Goal: Navigation & Orientation: Find specific page/section

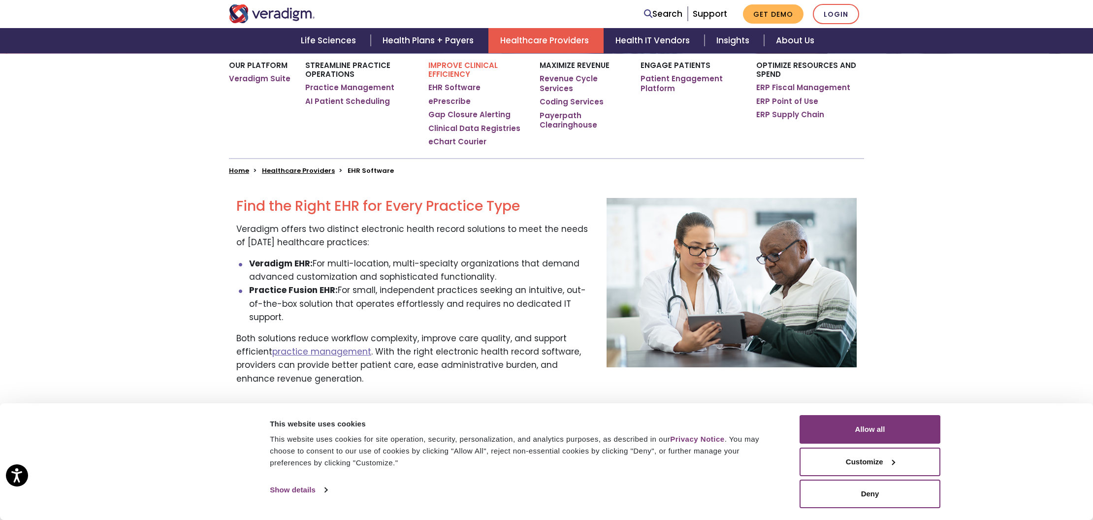
scroll to position [216, 0]
click at [835, 426] on button "Allow all" at bounding box center [870, 429] width 141 height 29
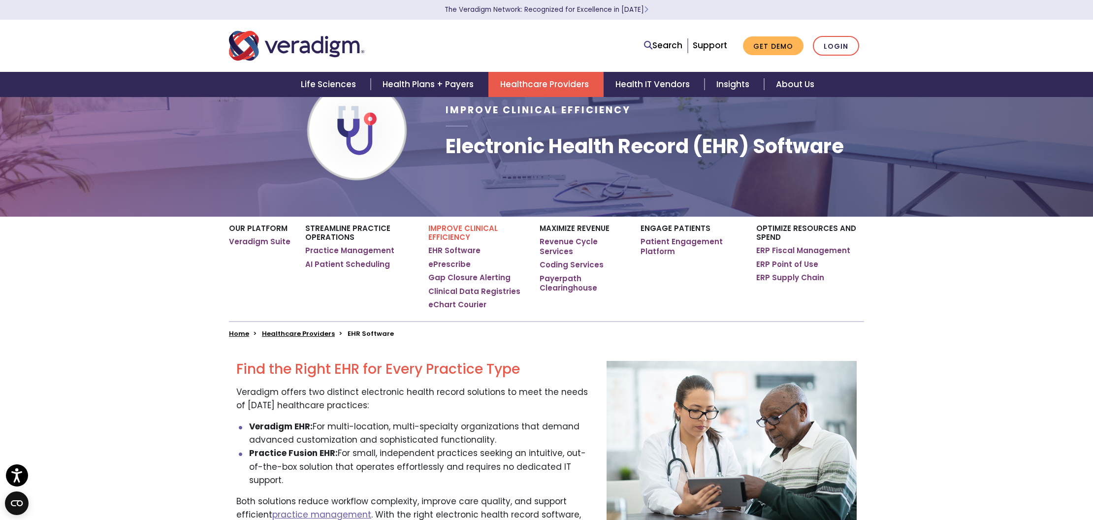
scroll to position [0, 0]
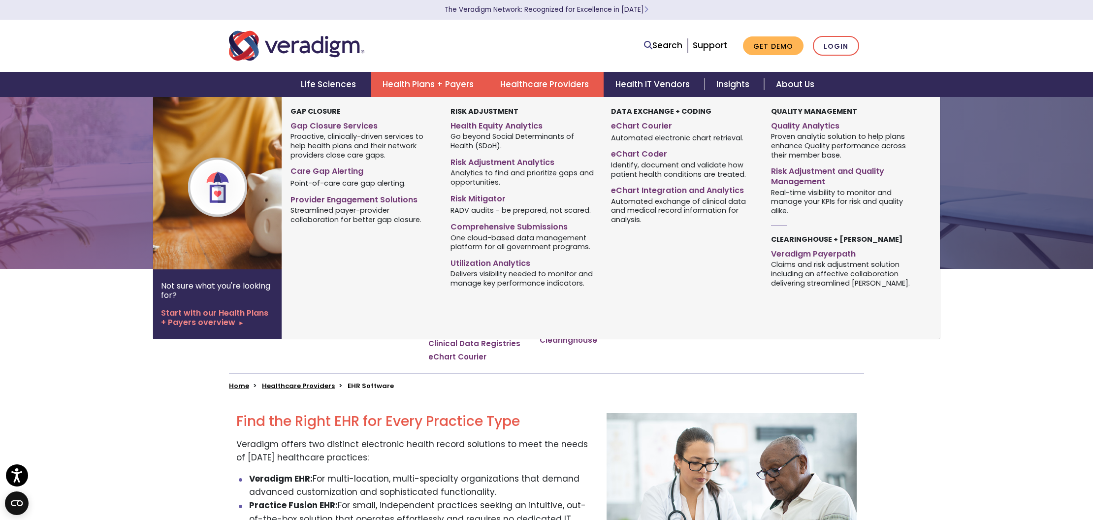
click at [440, 81] on link "Health Plans + Payers" at bounding box center [430, 84] width 118 height 25
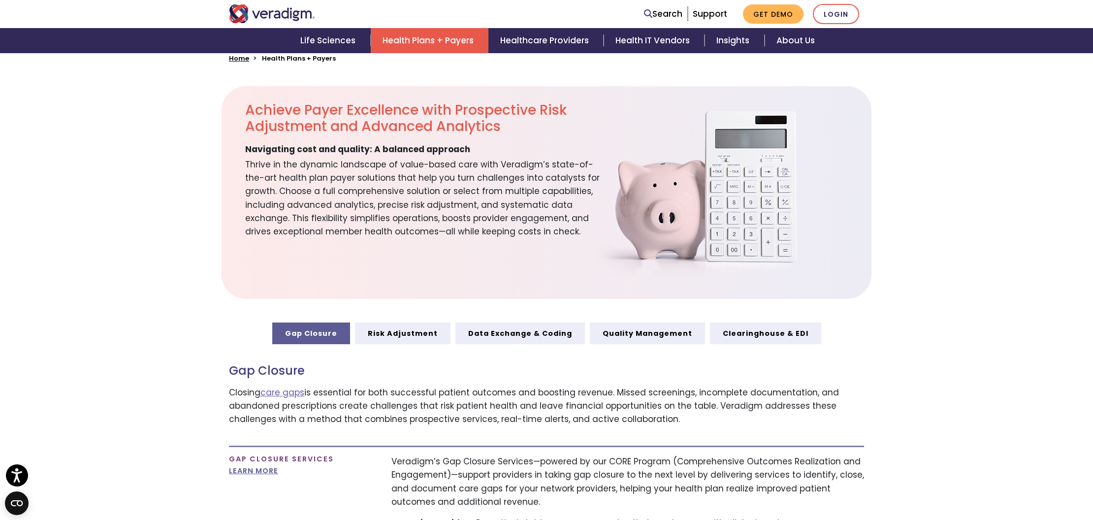
scroll to position [350, 0]
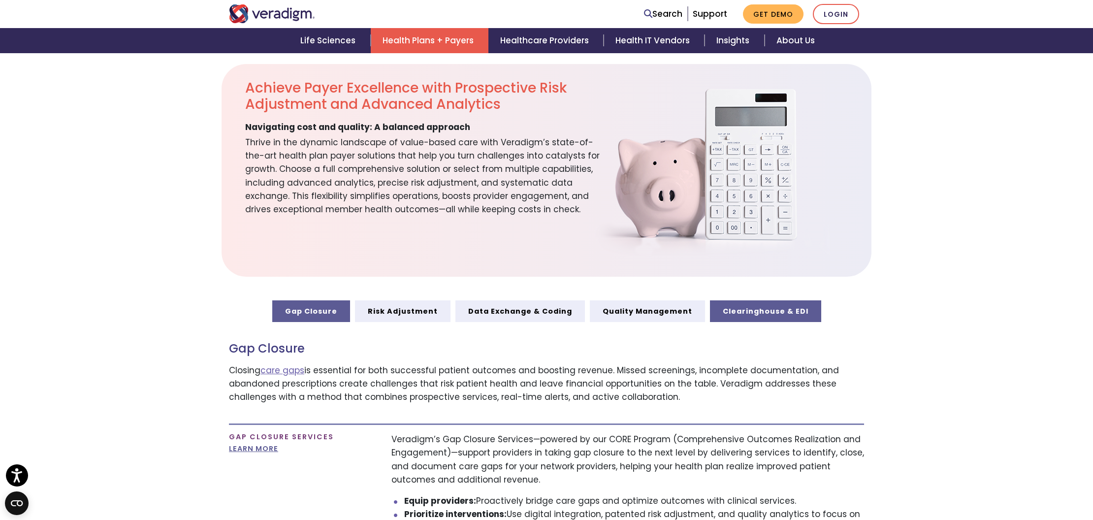
click at [754, 315] on link "Clearinghouse & EDI" at bounding box center [765, 311] width 111 height 22
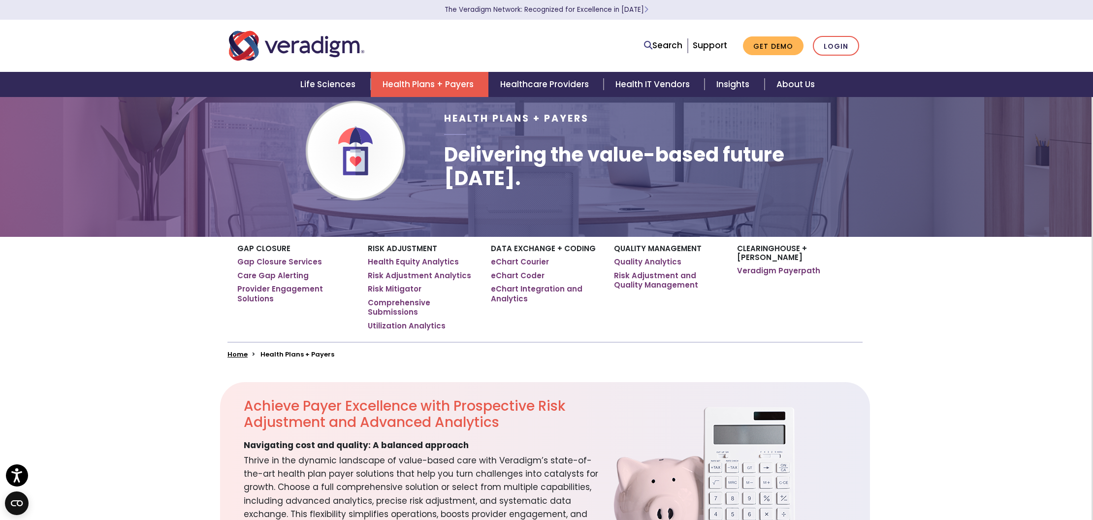
scroll to position [0, 1]
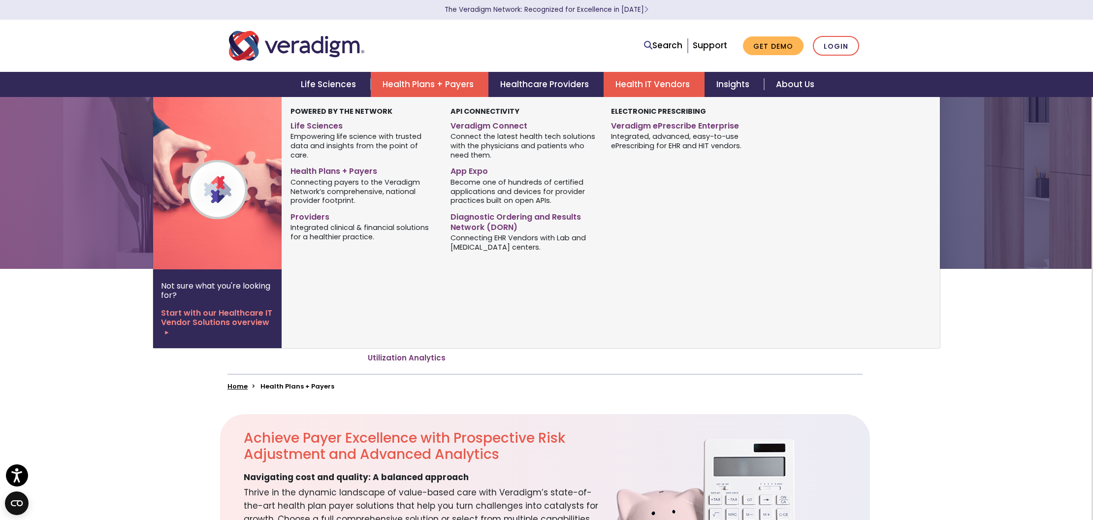
click at [655, 79] on link "Health IT Vendors" at bounding box center [654, 84] width 101 height 25
